Goal: Transaction & Acquisition: Purchase product/service

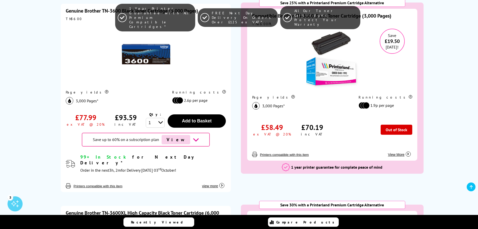
scroll to position [100, 0]
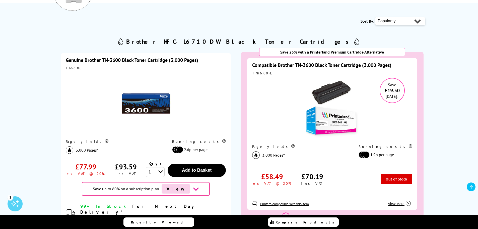
click at [337, 121] on img at bounding box center [332, 109] width 63 height 63
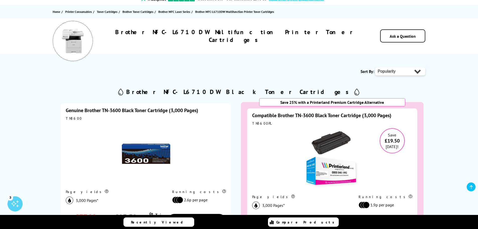
scroll to position [25, 0]
